Goal: Contribute content

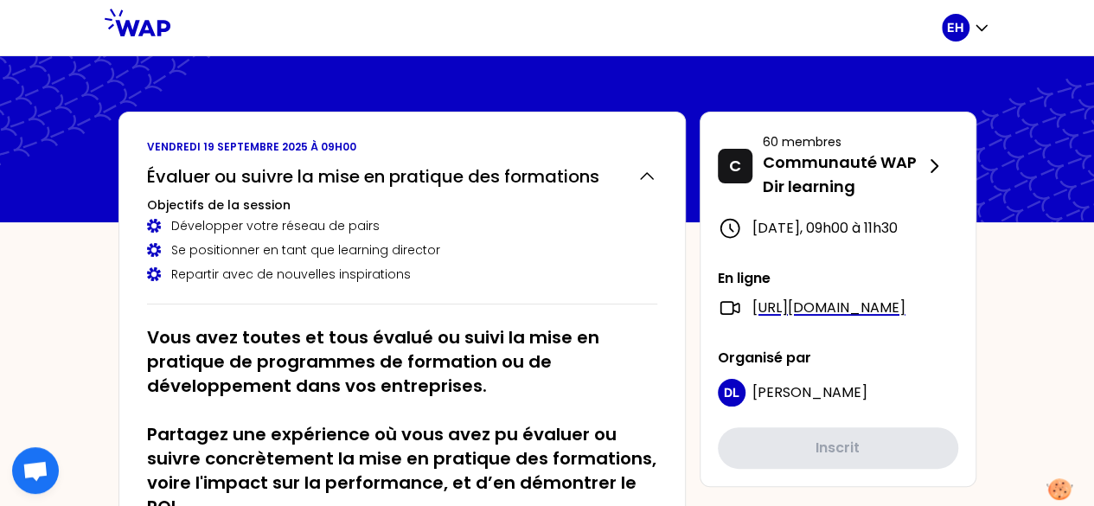
click at [552, 237] on div "Développer votre réseau de pairs Se positionner en tant que learning director R…" at bounding box center [402, 250] width 510 height 66
click at [483, 285] on div "Évaluer ou suivre la mise en pratique des formations Objectifs de la session Dé…" at bounding box center [402, 230] width 510 height 147
click at [584, 352] on h2 "Vous avez toutes et tous évalué ou suivi la mise en pratique de programmes de f…" at bounding box center [402, 422] width 510 height 194
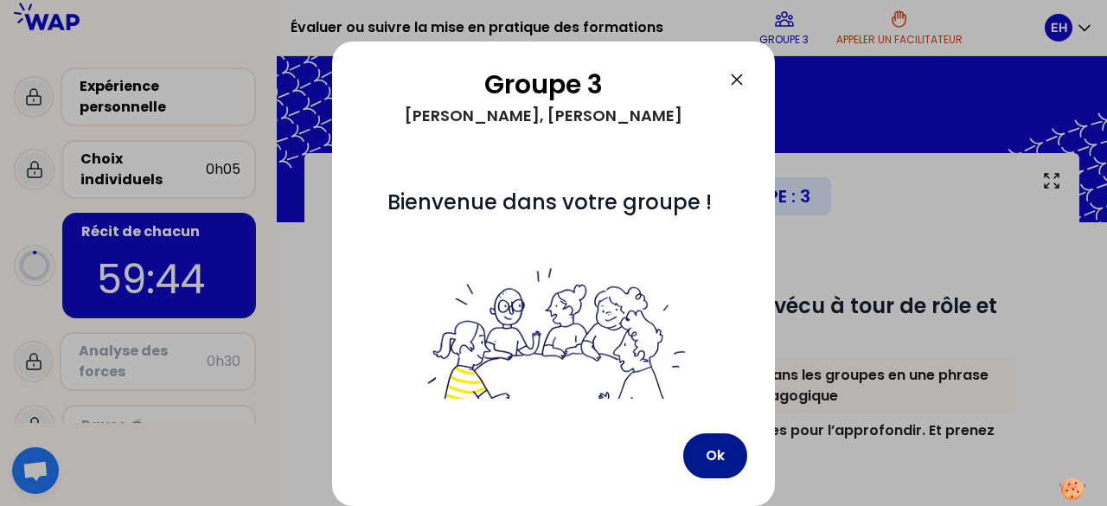
click at [712, 464] on button "Ok" at bounding box center [715, 455] width 64 height 45
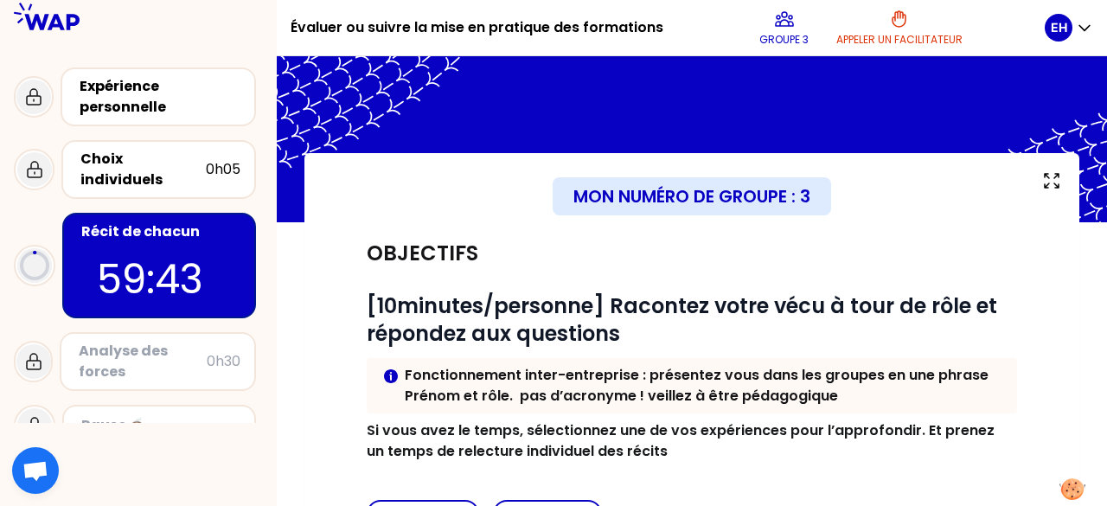
click at [572, 248] on div "Objectifs" at bounding box center [692, 254] width 651 height 28
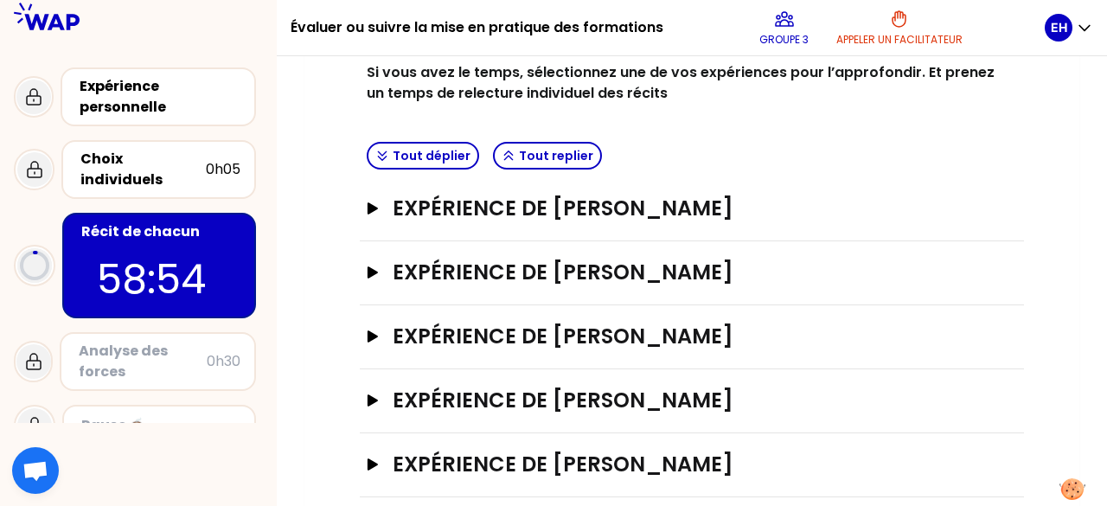
scroll to position [380, 0]
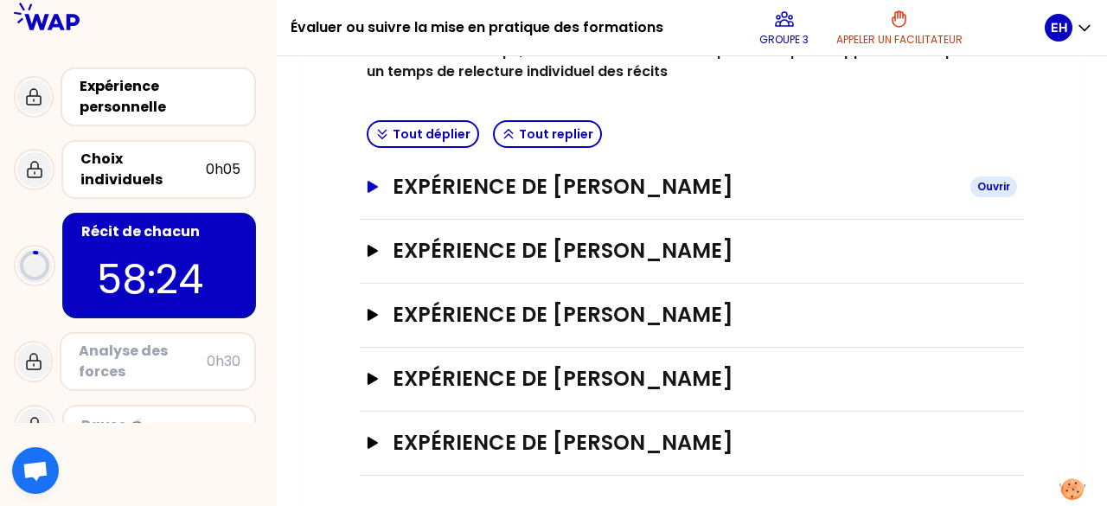
click at [480, 195] on h3 "Expérience de [PERSON_NAME]" at bounding box center [675, 187] width 564 height 28
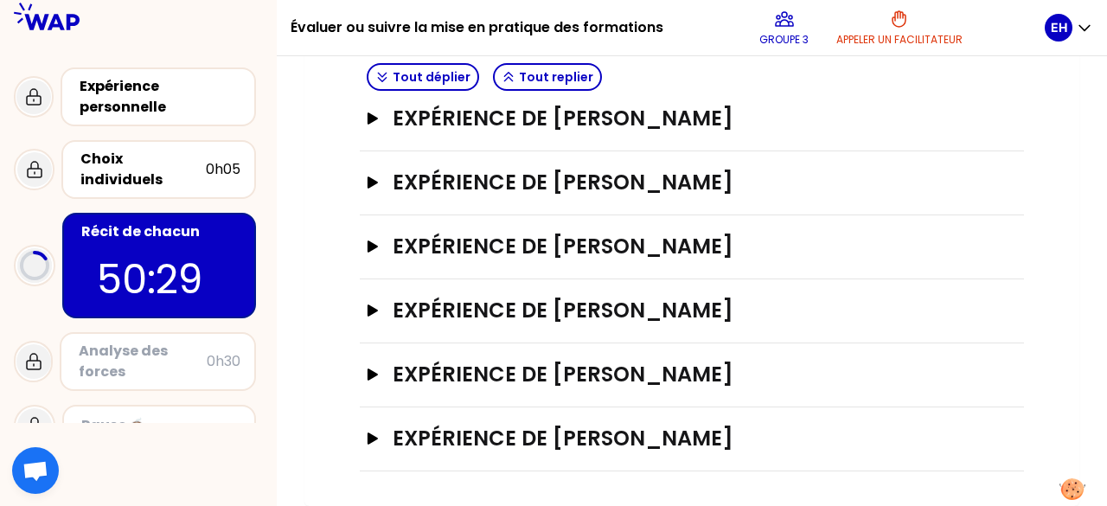
scroll to position [443, 0]
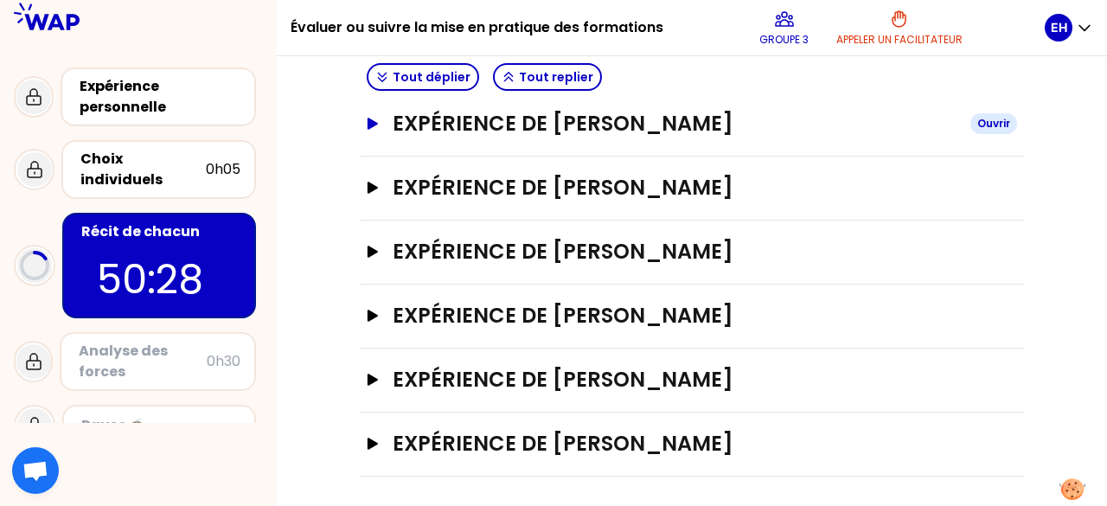
click at [621, 127] on h3 "Expérience de [PERSON_NAME]" at bounding box center [675, 124] width 564 height 28
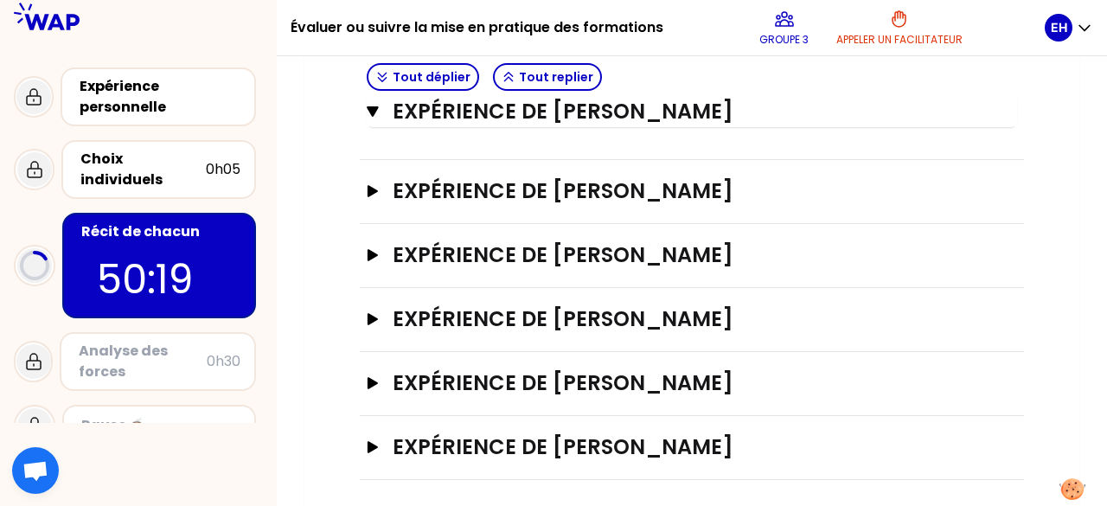
scroll to position [1526, 0]
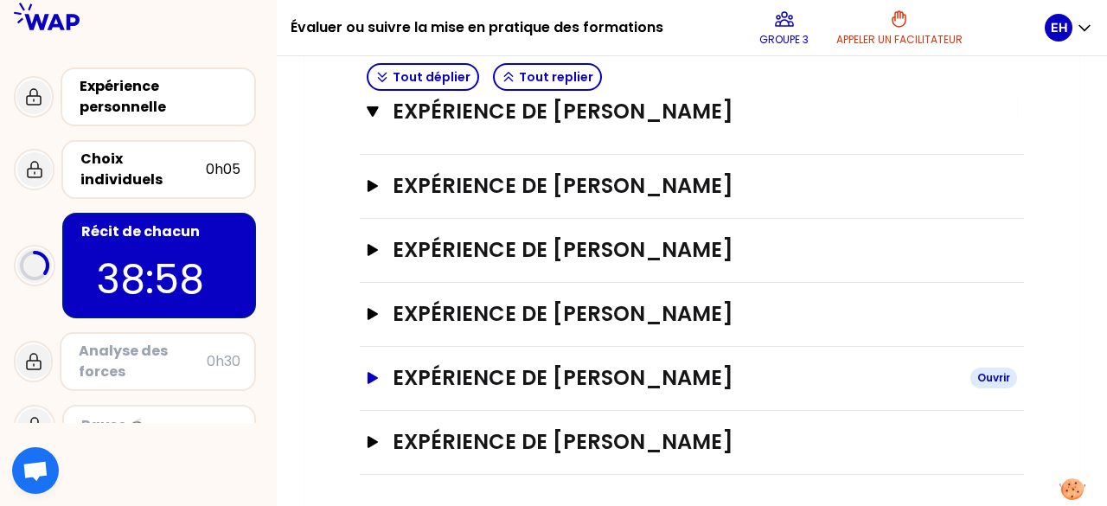
click at [623, 392] on h3 "Expérience de [PERSON_NAME]" at bounding box center [675, 378] width 564 height 28
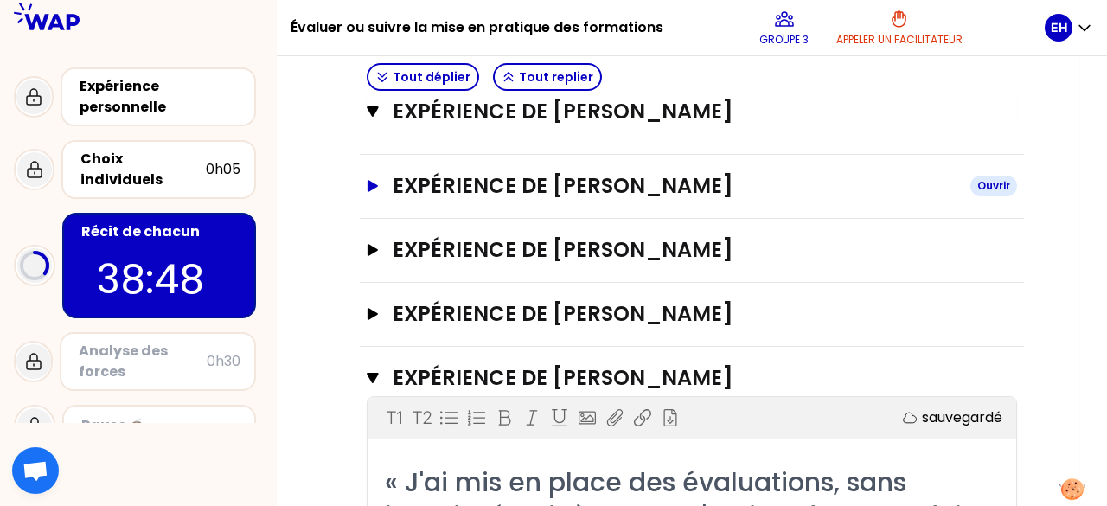
click at [613, 200] on h3 "Expérience de [PERSON_NAME]" at bounding box center [675, 186] width 564 height 28
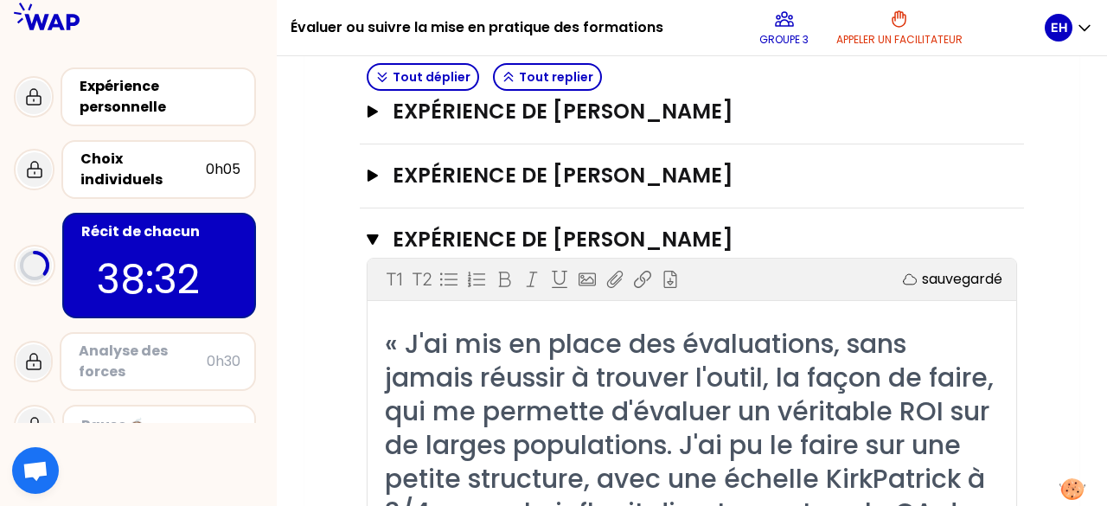
scroll to position [2785, 0]
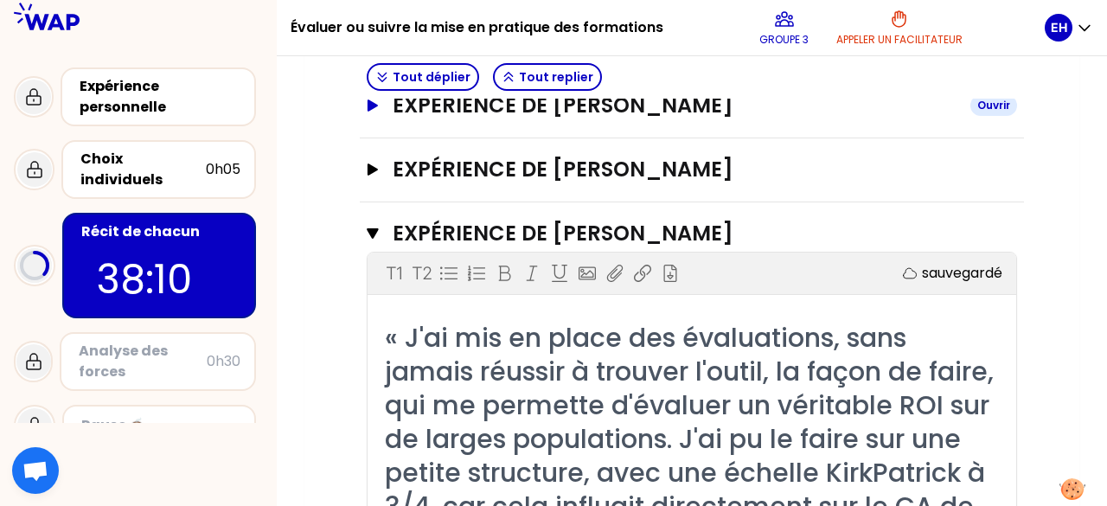
click at [527, 119] on h3 "Expérience de [PERSON_NAME]" at bounding box center [675, 106] width 564 height 28
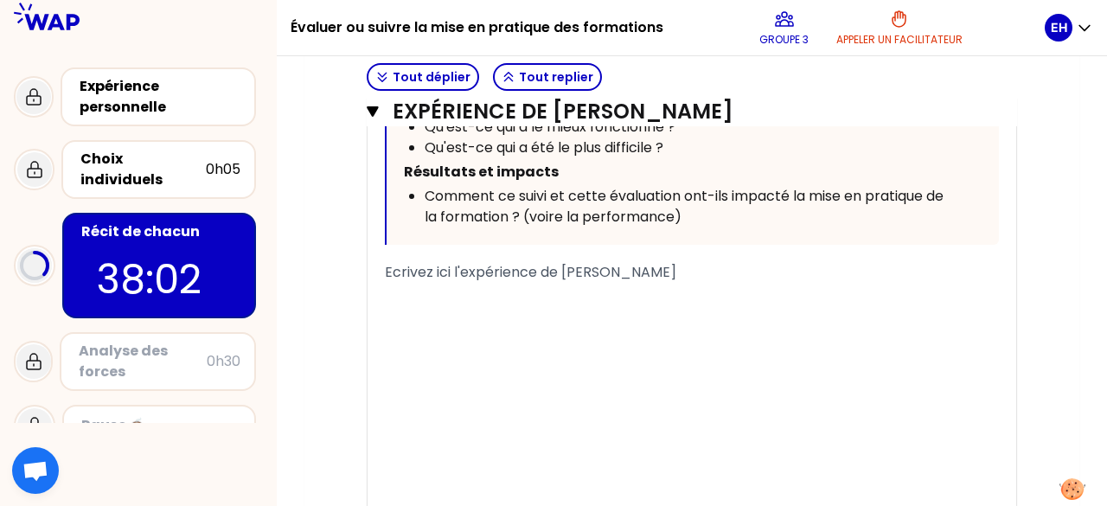
scroll to position [3462, 0]
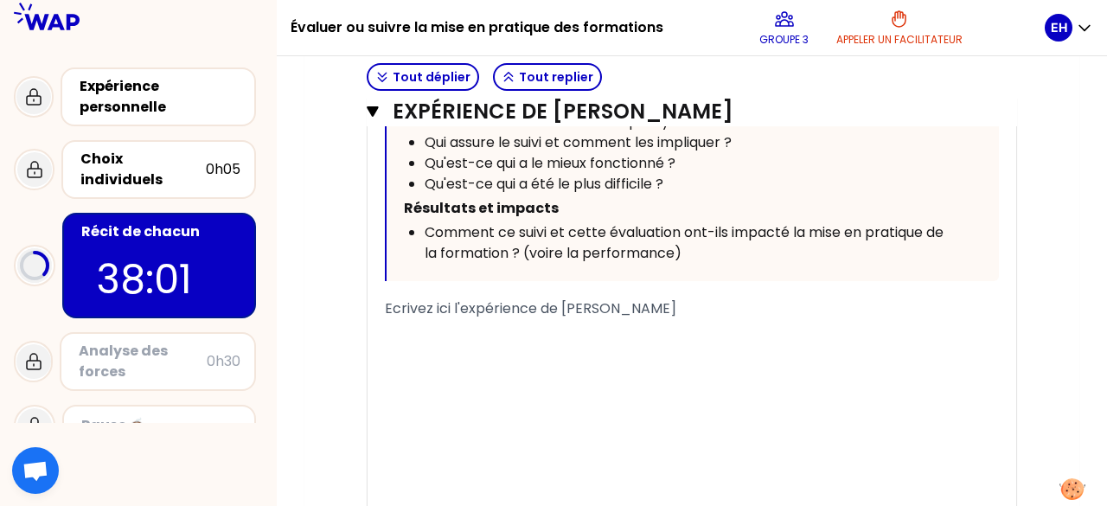
click at [868, 319] on div "Ecrivez ici l'expérience de [PERSON_NAME]" at bounding box center [692, 308] width 614 height 21
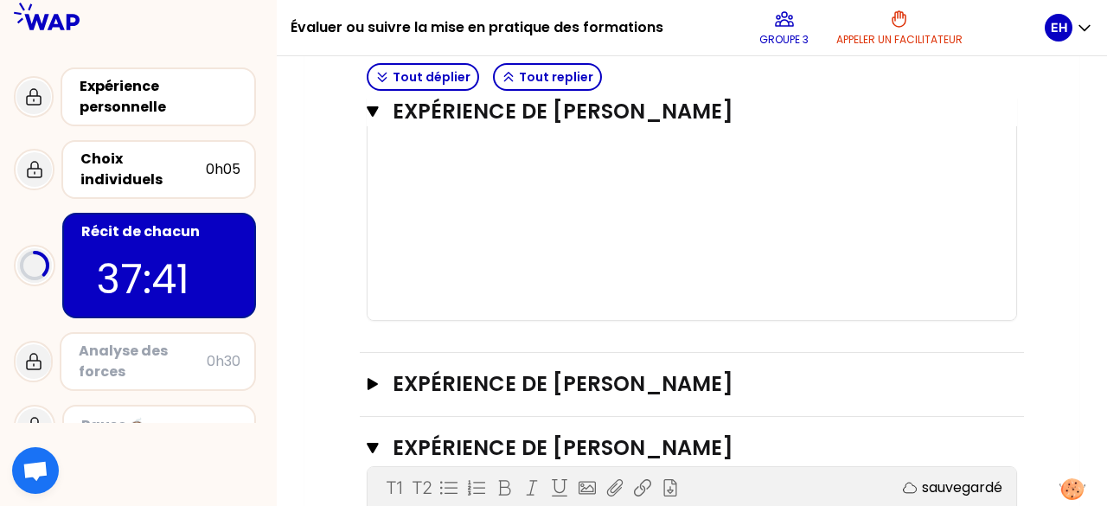
scroll to position [3841, 0]
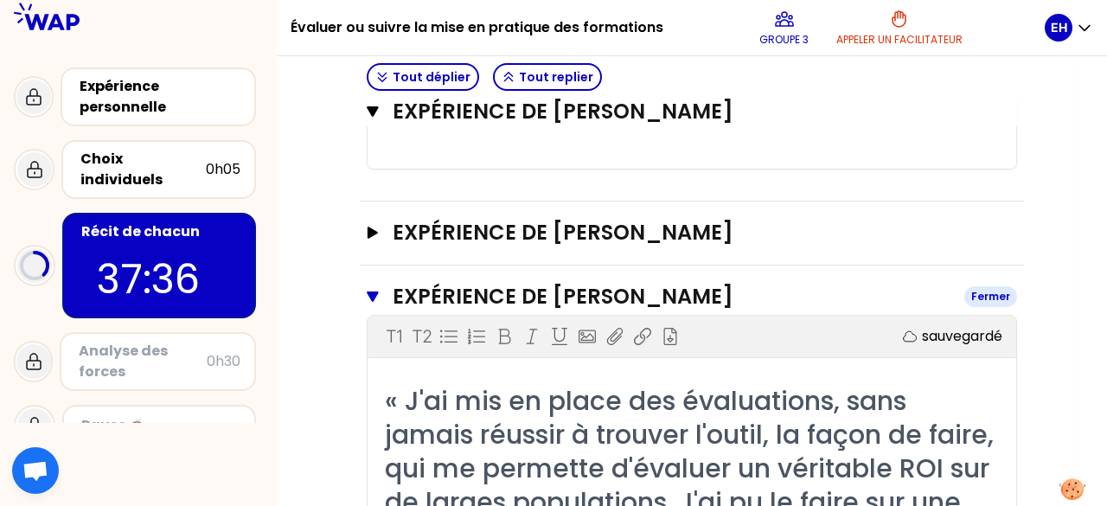
click at [590, 311] on h3 "Expérience de [PERSON_NAME]" at bounding box center [672, 297] width 558 height 28
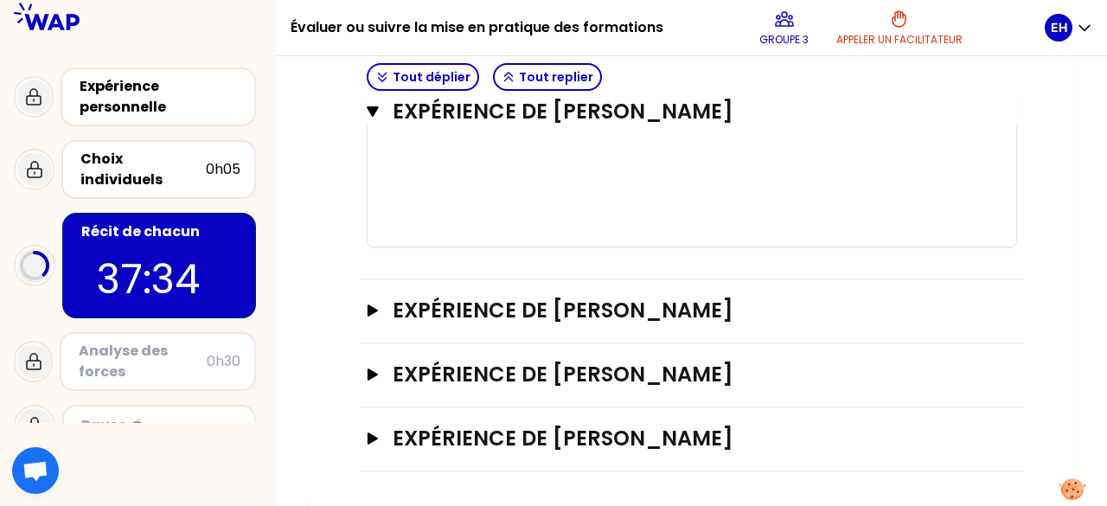
click at [465, 177] on div "﻿" at bounding box center [692, 173] width 614 height 21
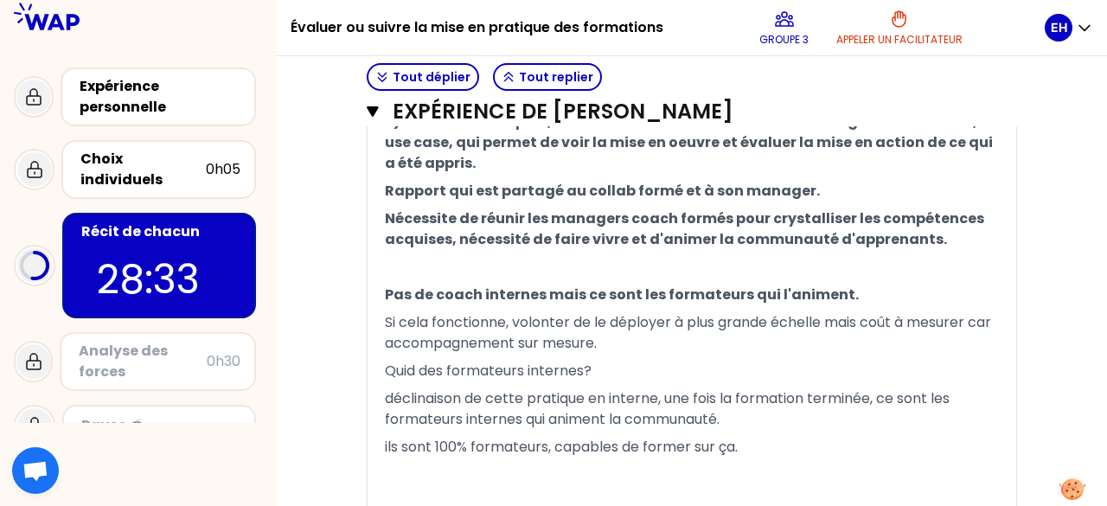
scroll to position [4095, 0]
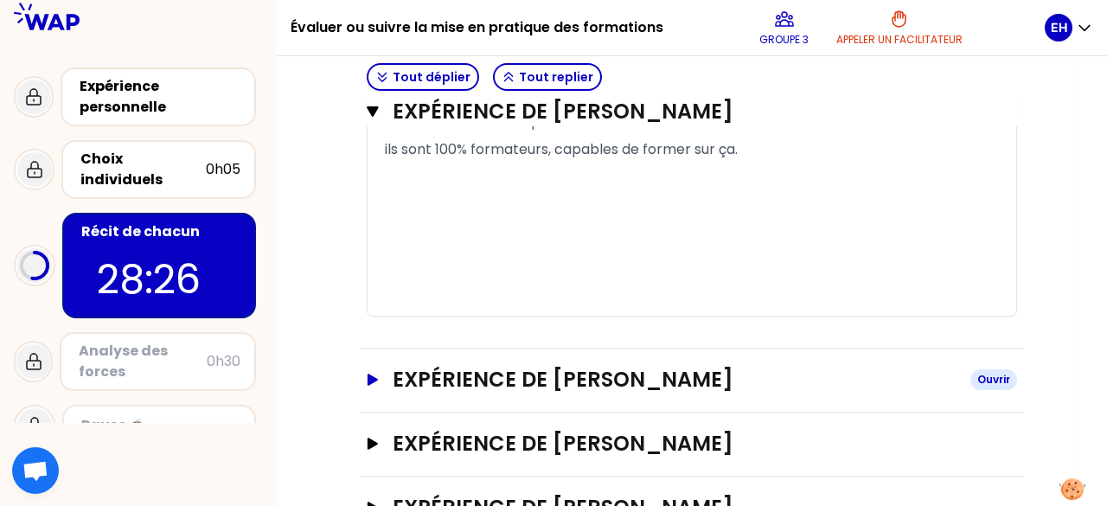
click at [491, 394] on h3 "Expérience de [PERSON_NAME]" at bounding box center [675, 380] width 564 height 28
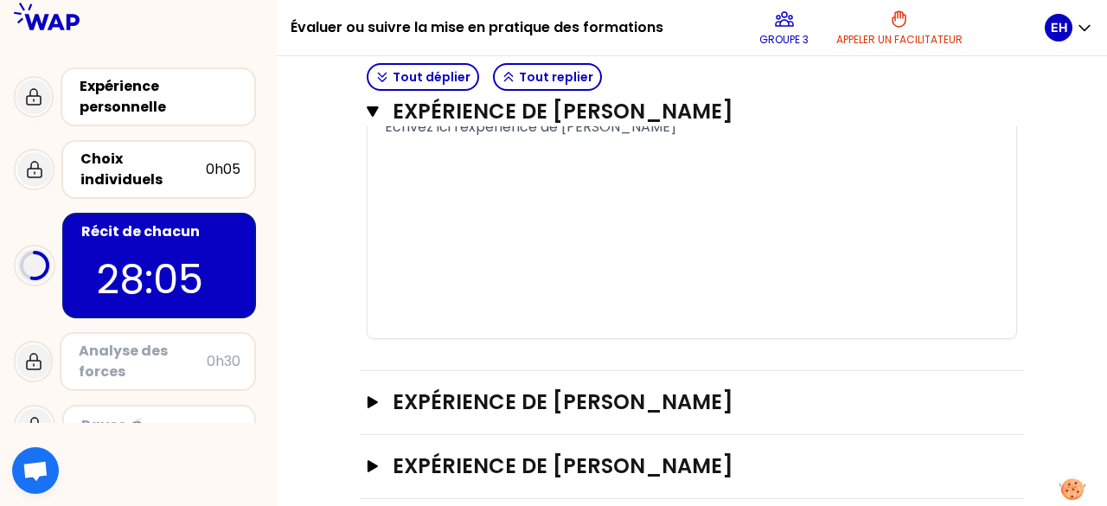
scroll to position [4917, 0]
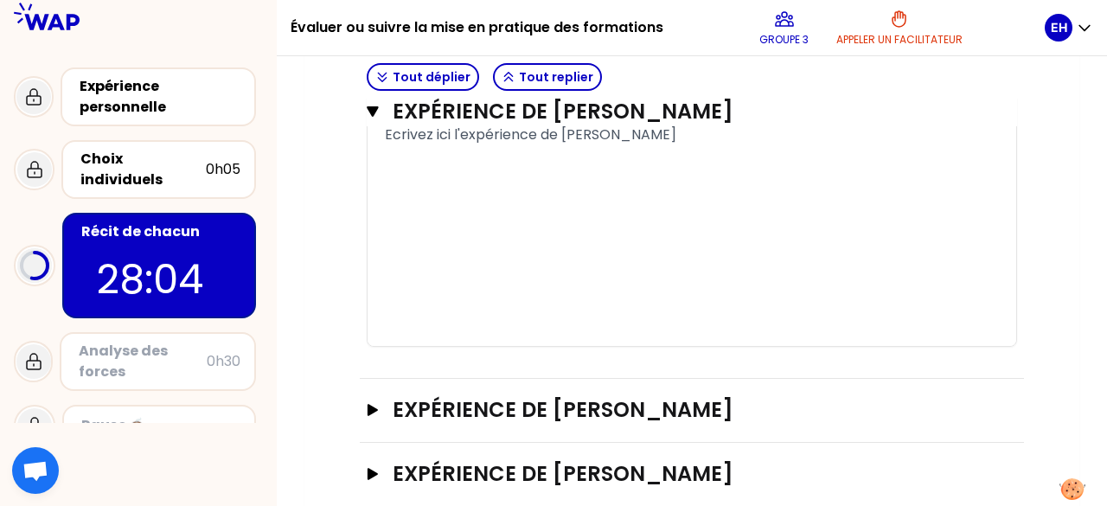
click at [636, 173] on p "﻿" at bounding box center [692, 159] width 614 height 28
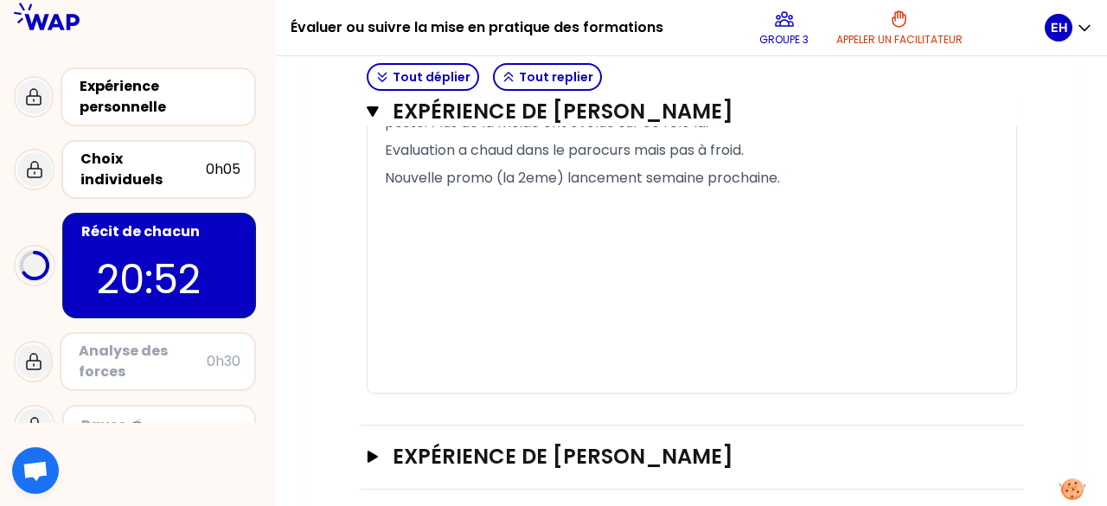
scroll to position [5526, 0]
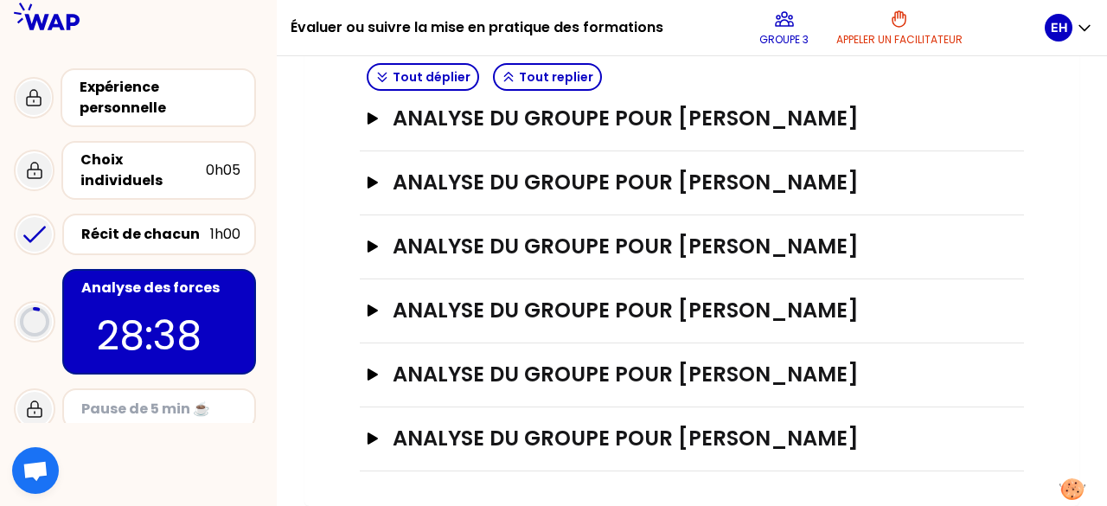
scroll to position [567, 0]
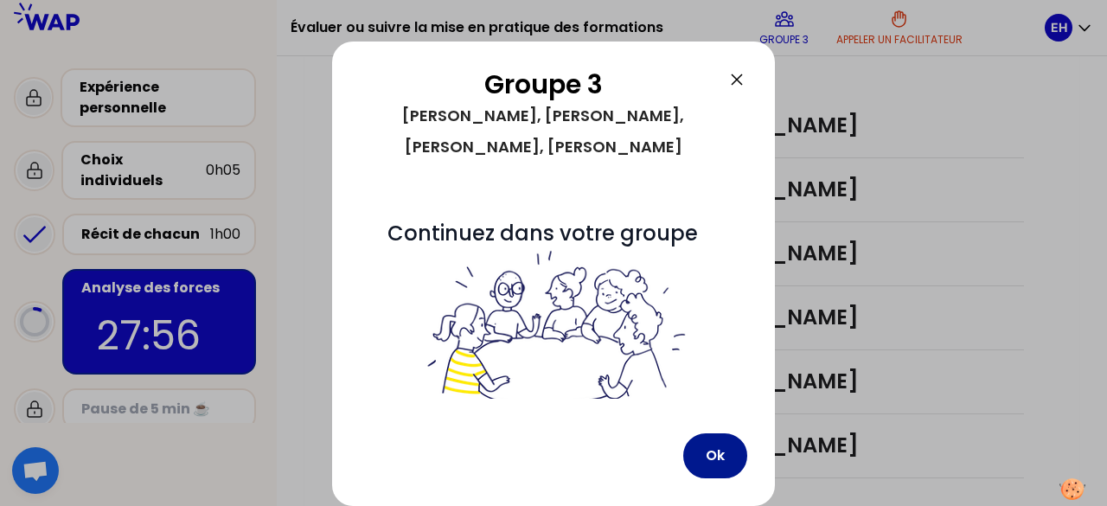
click at [706, 456] on button "Ok" at bounding box center [715, 455] width 64 height 45
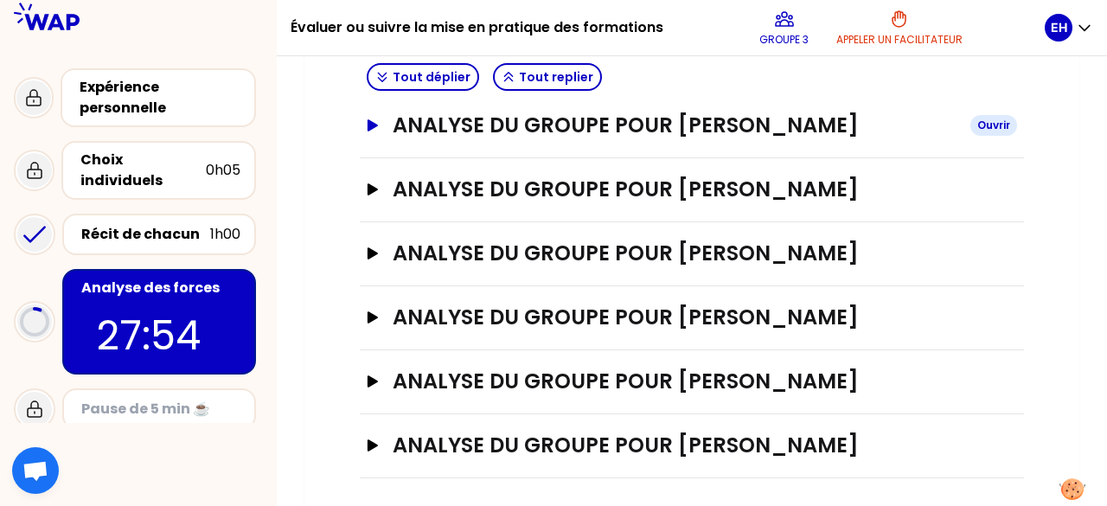
click at [708, 120] on h3 "analyse du groupe pour [PERSON_NAME]" at bounding box center [675, 126] width 564 height 28
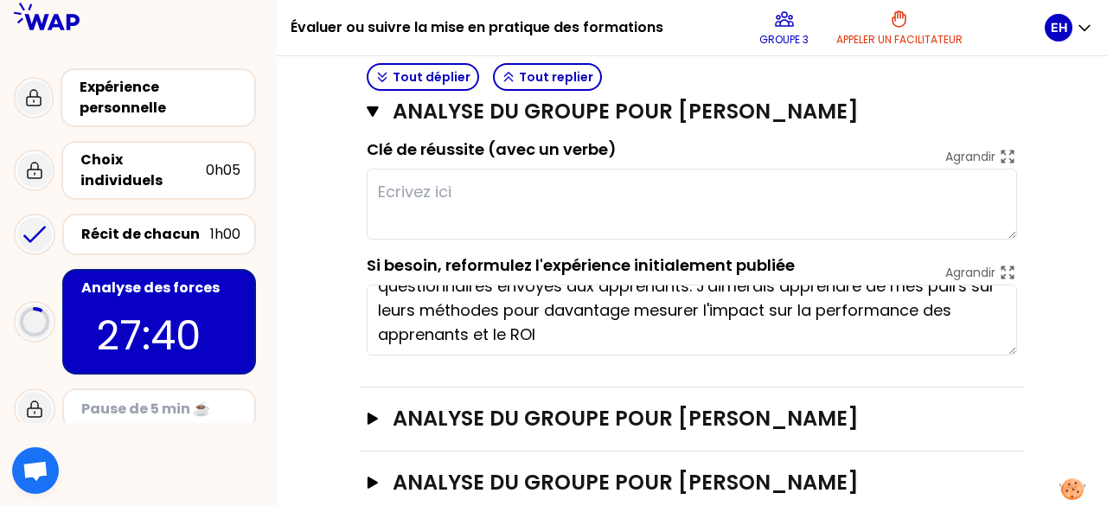
scroll to position [48, 0]
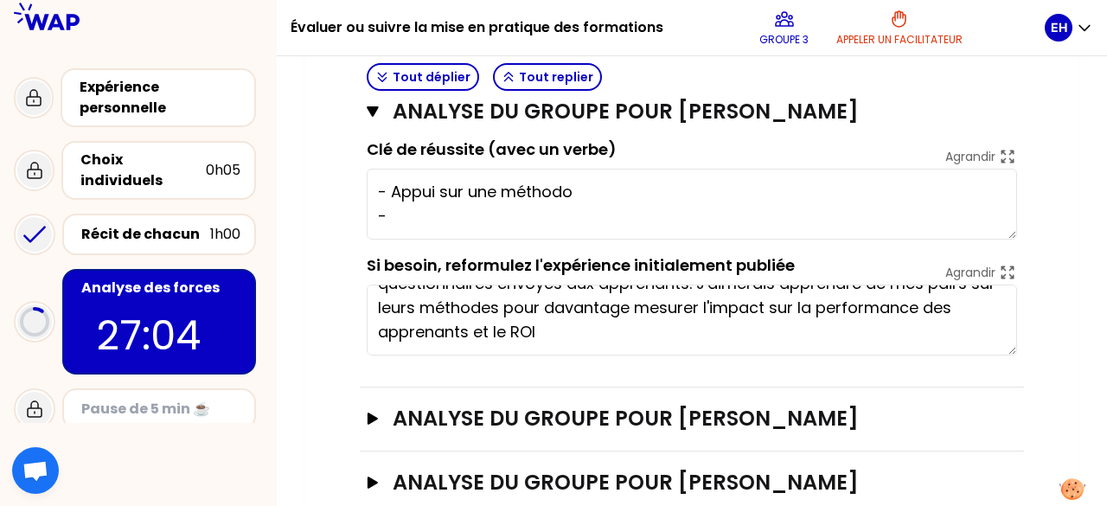
drag, startPoint x: 647, startPoint y: 6, endPoint x: 747, endPoint y: 136, distance: 163.5
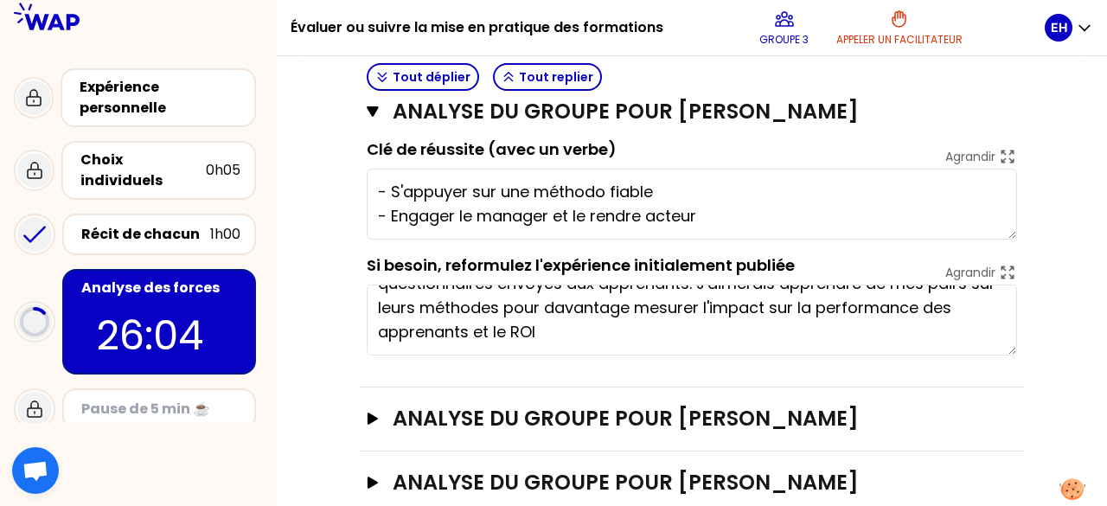
type textarea "- S'appuyer sur une méthodo fiable - Engager le manager et le rendre acteur"
click at [858, 413] on h3 "analyse du groupe pour [PERSON_NAME]" at bounding box center [675, 419] width 564 height 28
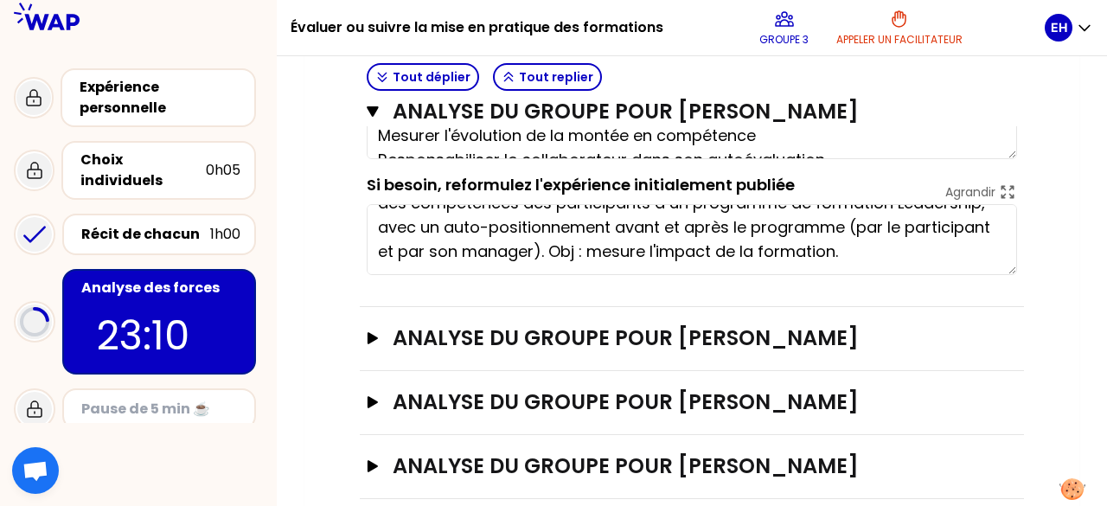
type textarea "Mettre en place un dispositif complet en amont en aval Mesurer l'évolution de l…"
click at [787, 399] on h3 "analyse du groupe pour [PERSON_NAME]" at bounding box center [675, 402] width 564 height 28
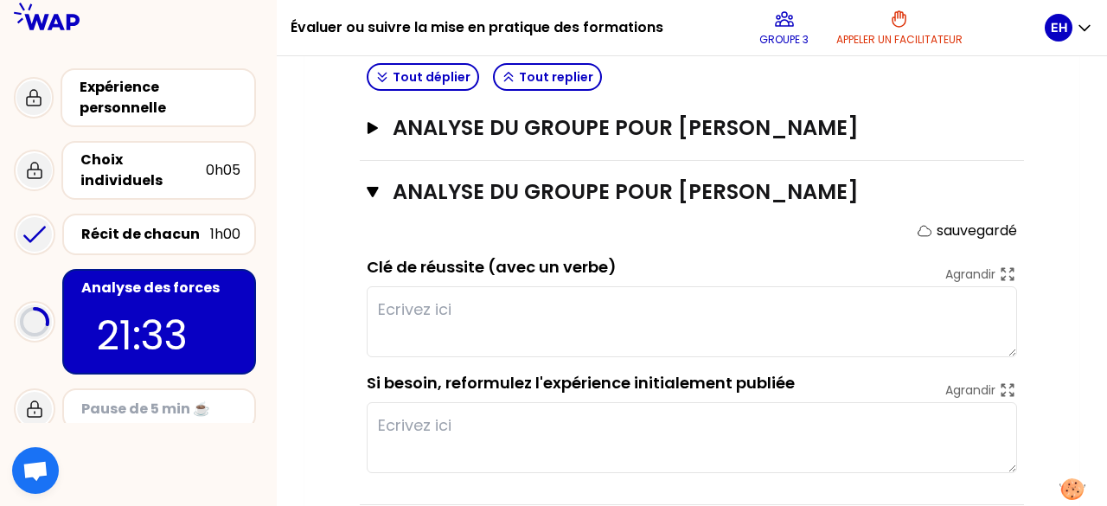
scroll to position [1263, 0]
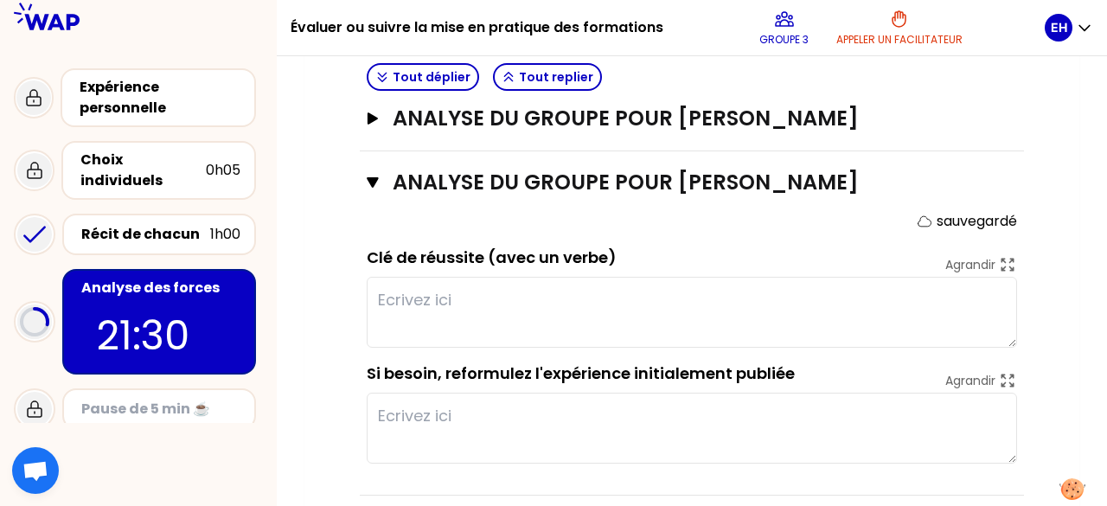
click at [739, 298] on textarea at bounding box center [692, 312] width 651 height 71
click at [716, 414] on textarea at bounding box center [692, 428] width 651 height 71
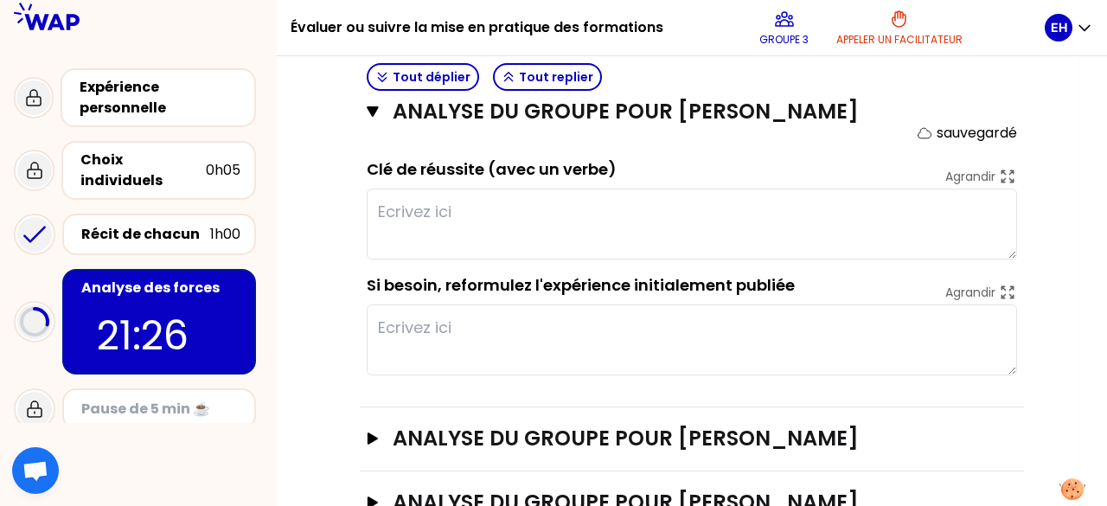
scroll to position [1346, 0]
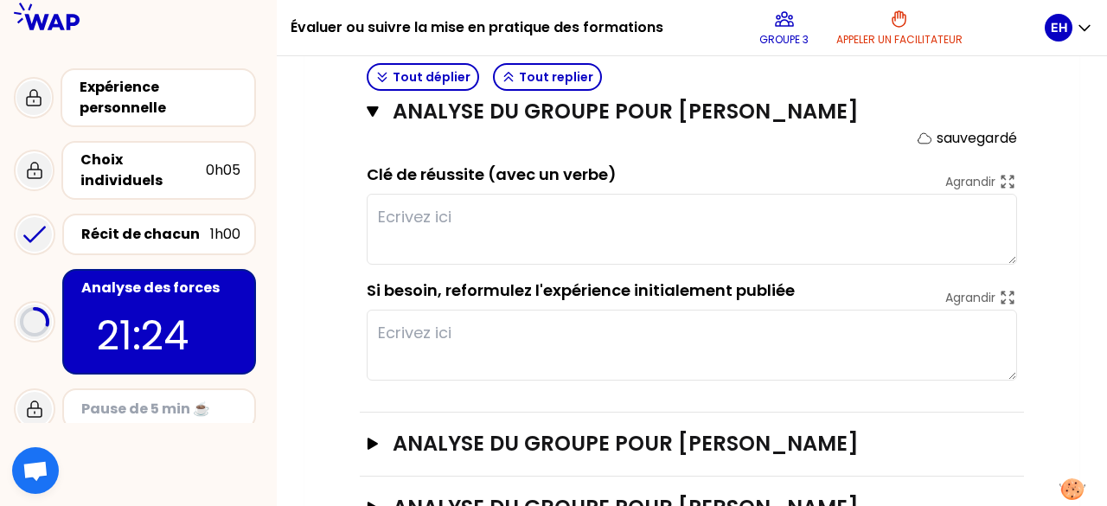
click at [587, 200] on textarea at bounding box center [692, 229] width 651 height 71
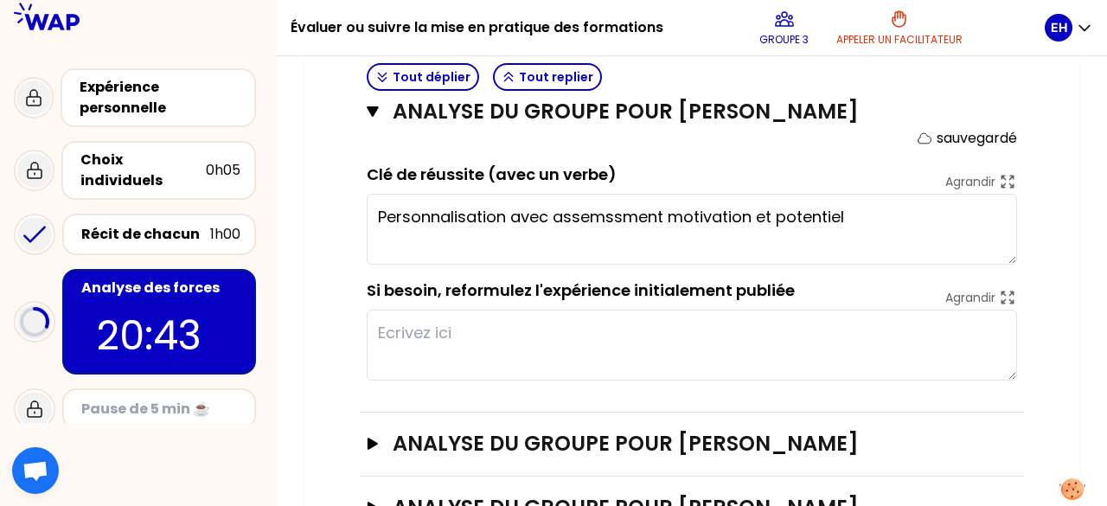
click at [587, 200] on textarea "Personnalisation avec assemssment motivation et potentiel" at bounding box center [692, 229] width 651 height 71
click at [846, 213] on textarea "Personnalisation avec assessment motivation et potentiel" at bounding box center [692, 229] width 651 height 71
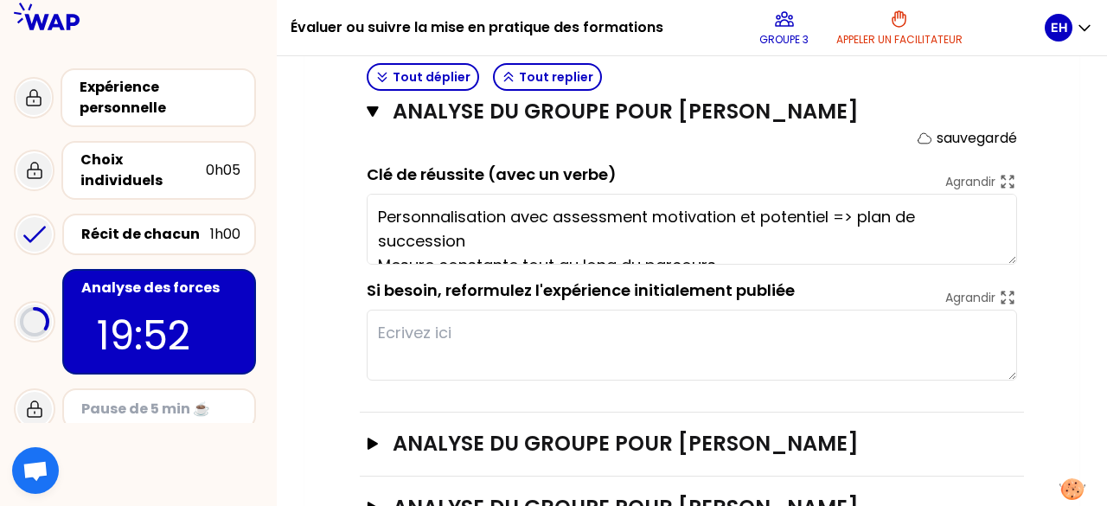
scroll to position [36, 0]
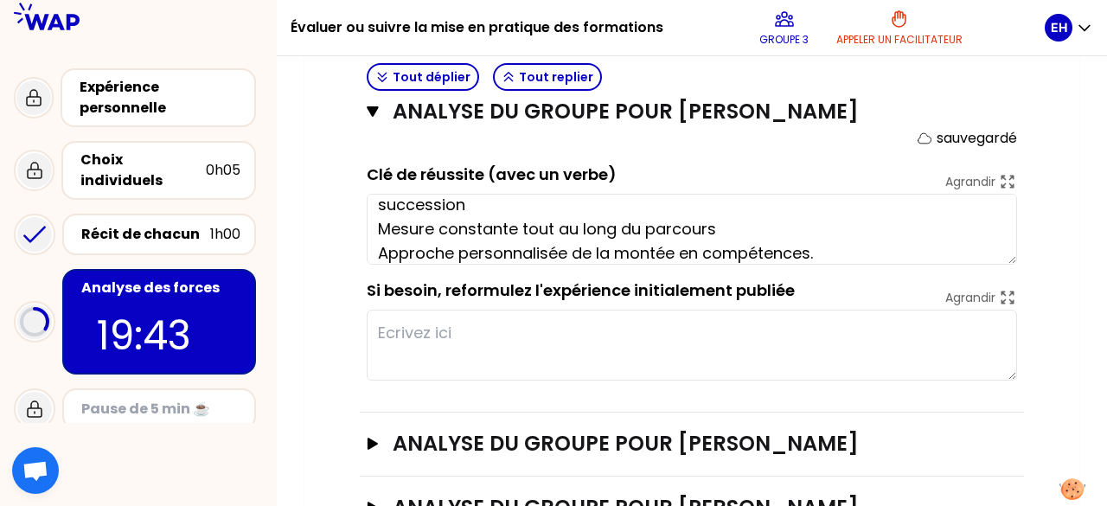
click at [870, 231] on textarea "Personnalisation avec assessment motivation et potentiel => plan de succession …" at bounding box center [692, 229] width 651 height 71
click at [870, 233] on textarea "Personnalisation avec assessment motivation et potentiel => plan de succession …" at bounding box center [692, 229] width 651 height 71
click at [868, 252] on textarea "Personnalisation avec assessment motivation et potentiel => plan de succession …" at bounding box center [692, 229] width 651 height 71
type textarea "Personnalisation avec assessment motivation et potentiel => plan de succession …"
click at [735, 329] on textarea at bounding box center [692, 345] width 651 height 71
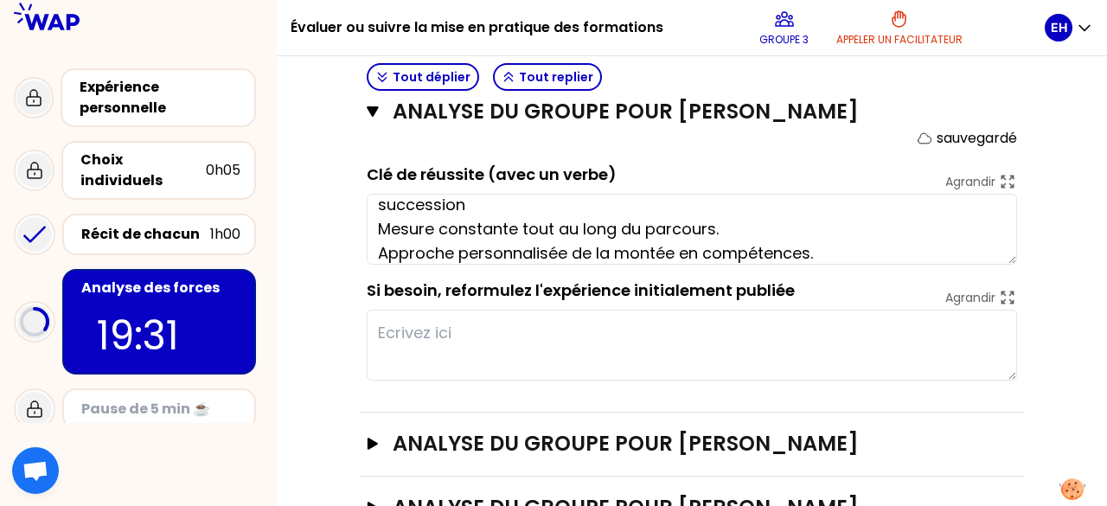
scroll to position [1405, 0]
